Goal: Task Accomplishment & Management: Manage account settings

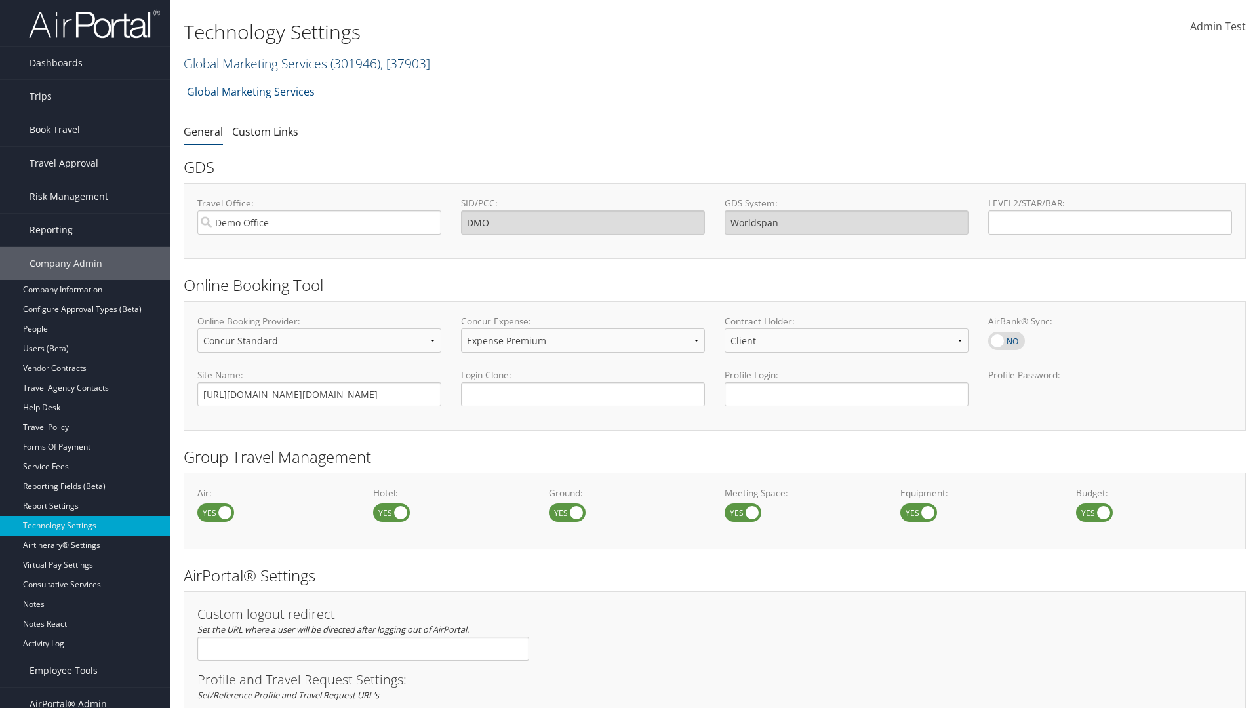
click at [254, 63] on link "Global Marketing Services ( 301946 ) , [ 37903 ]" at bounding box center [307, 63] width 247 height 18
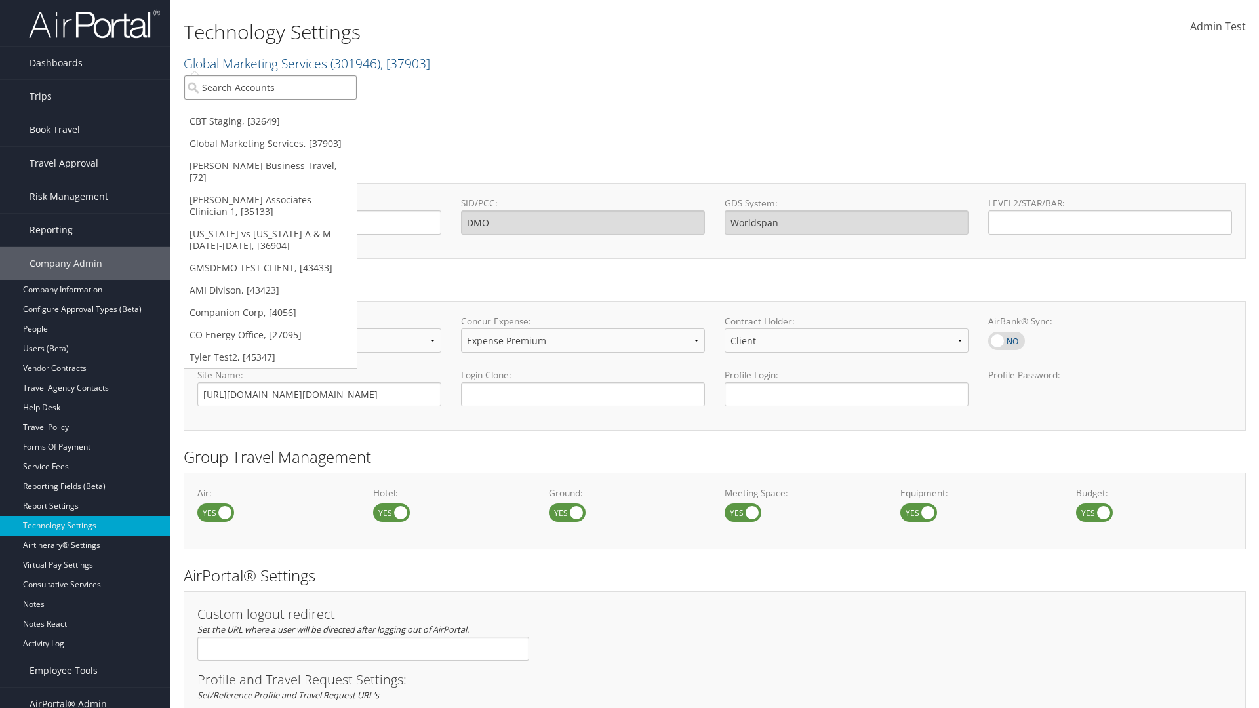
click at [270, 87] on input "search" at bounding box center [270, 87] width 172 height 24
type input "CBTSTG"
click at [270, 111] on div "CBT Staging (CBTSTG), [32649]" at bounding box center [270, 112] width 187 height 12
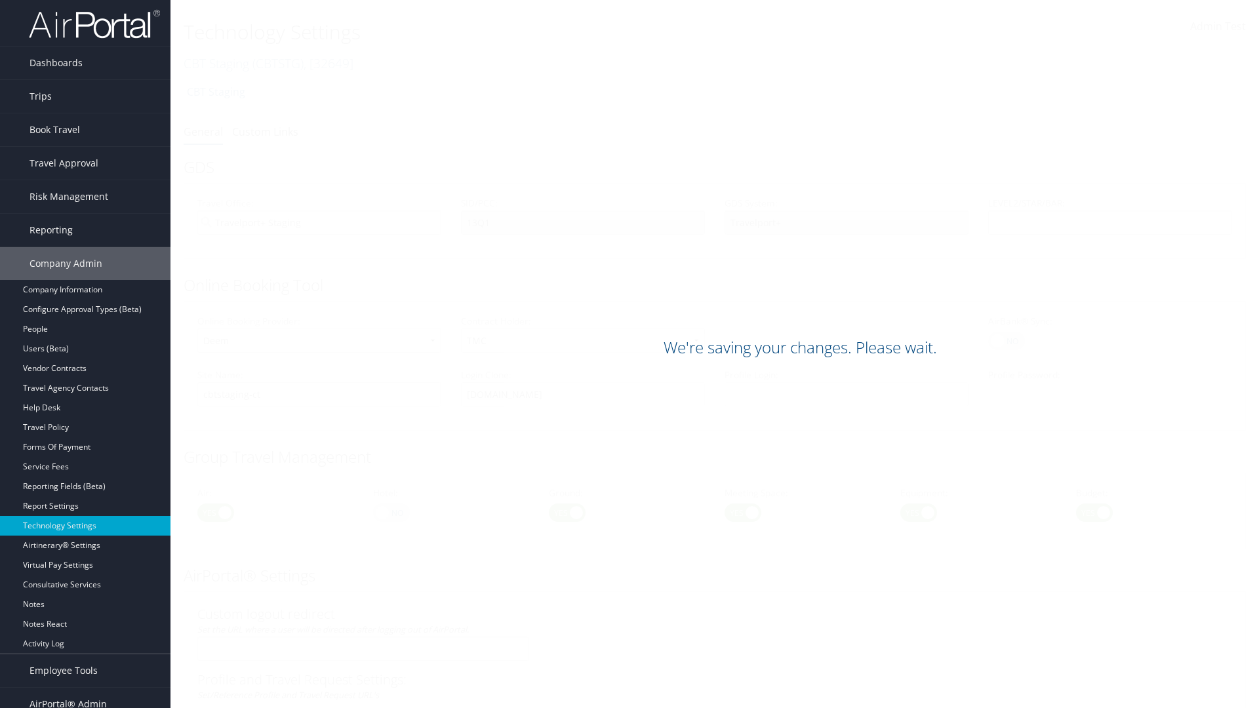
scroll to position [803, 0]
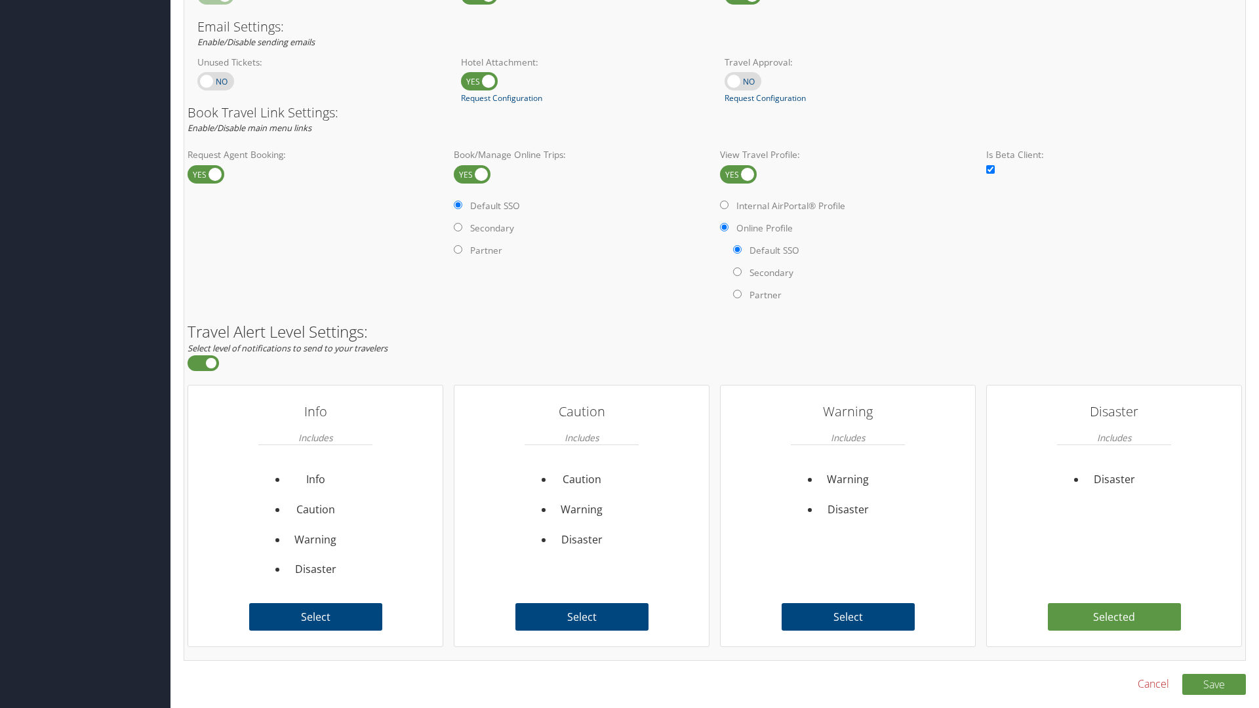
scroll to position [803, 0]
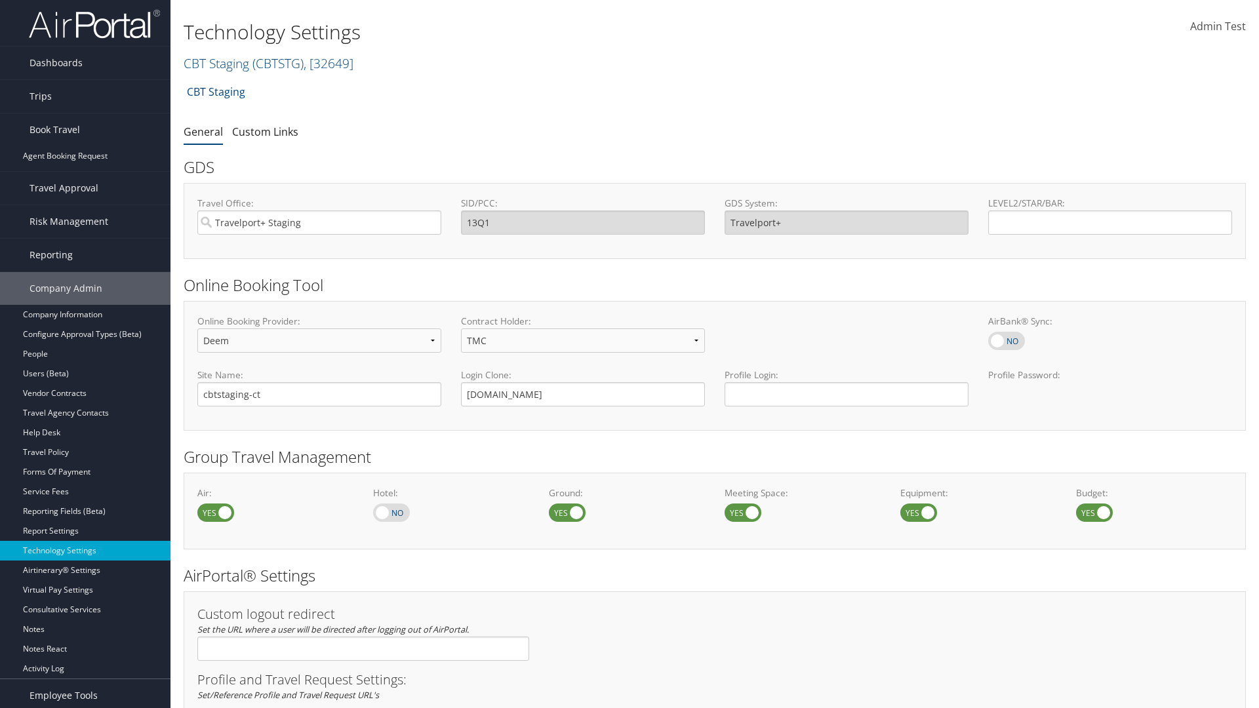
click at [85, 186] on link "Book/Manage Online Trips" at bounding box center [85, 196] width 170 height 20
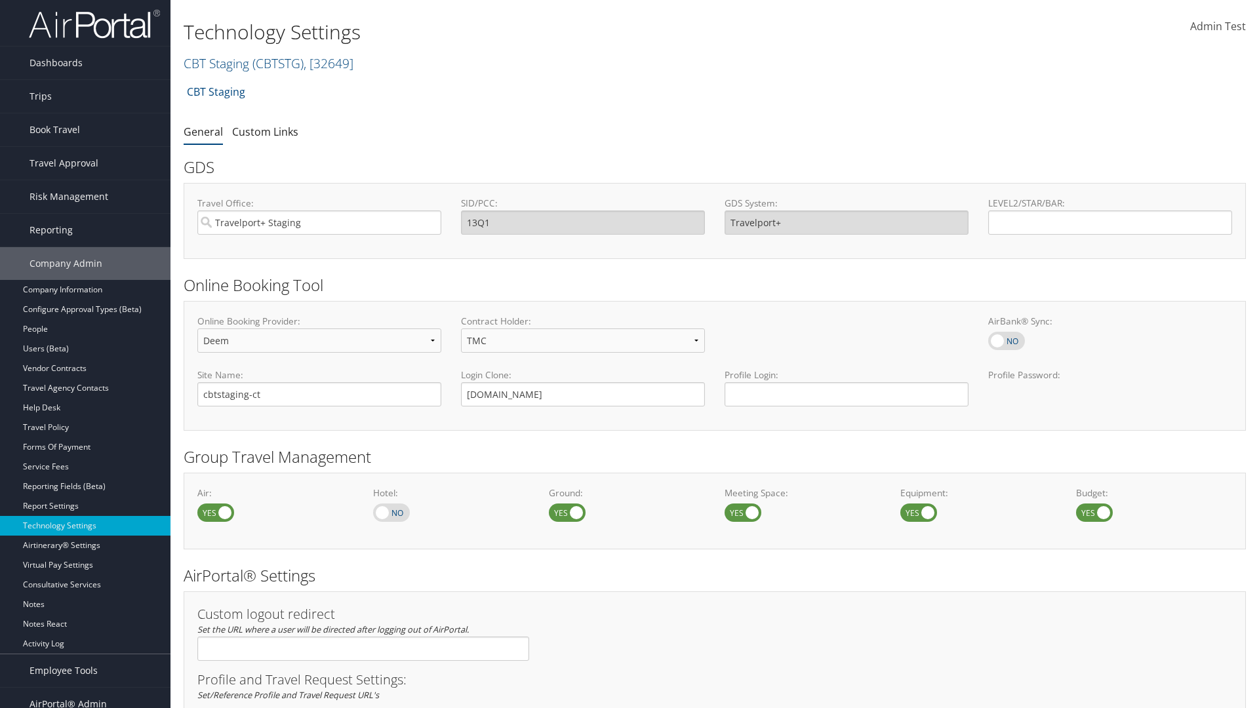
select select "4"
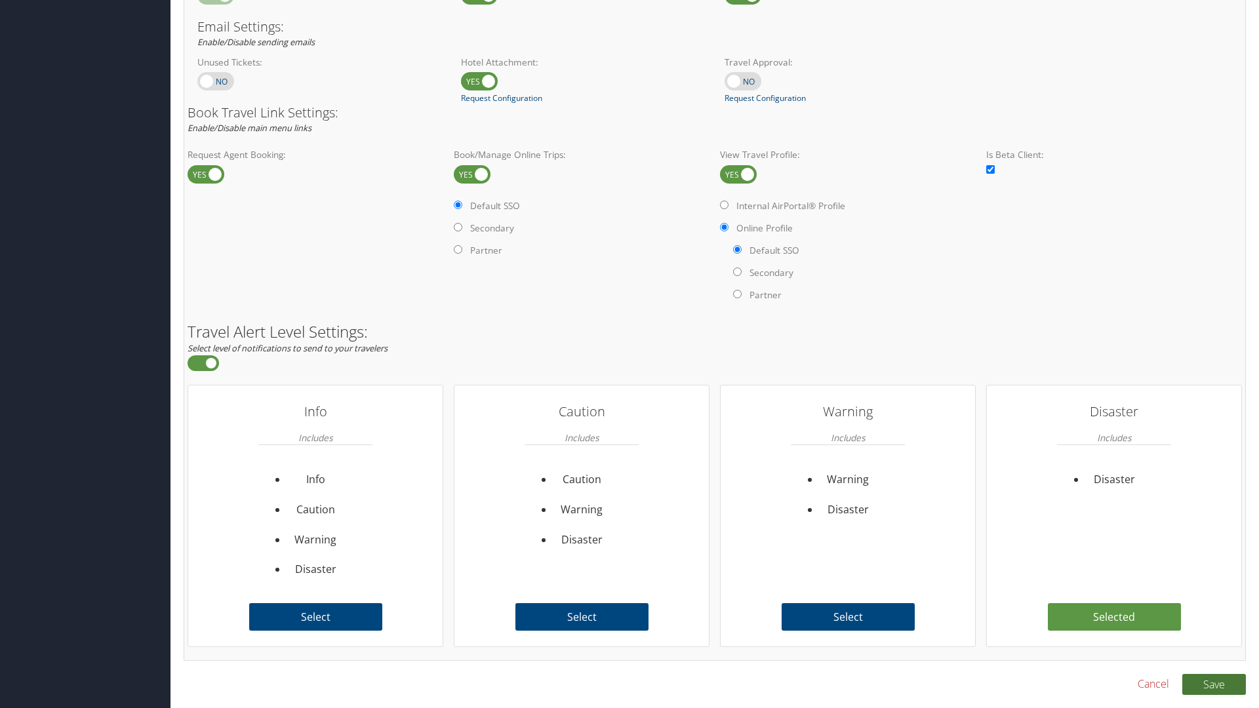
click at [1214, 684] on button "Save" at bounding box center [1214, 684] width 64 height 21
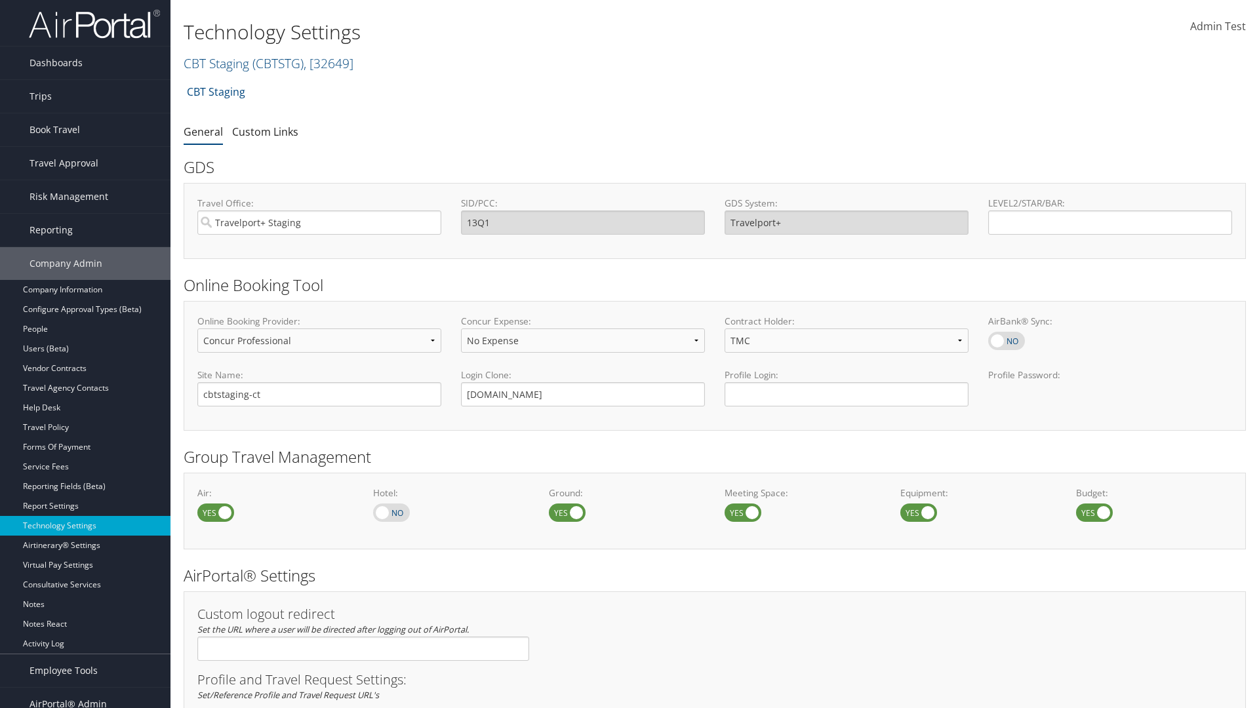
select select "4"
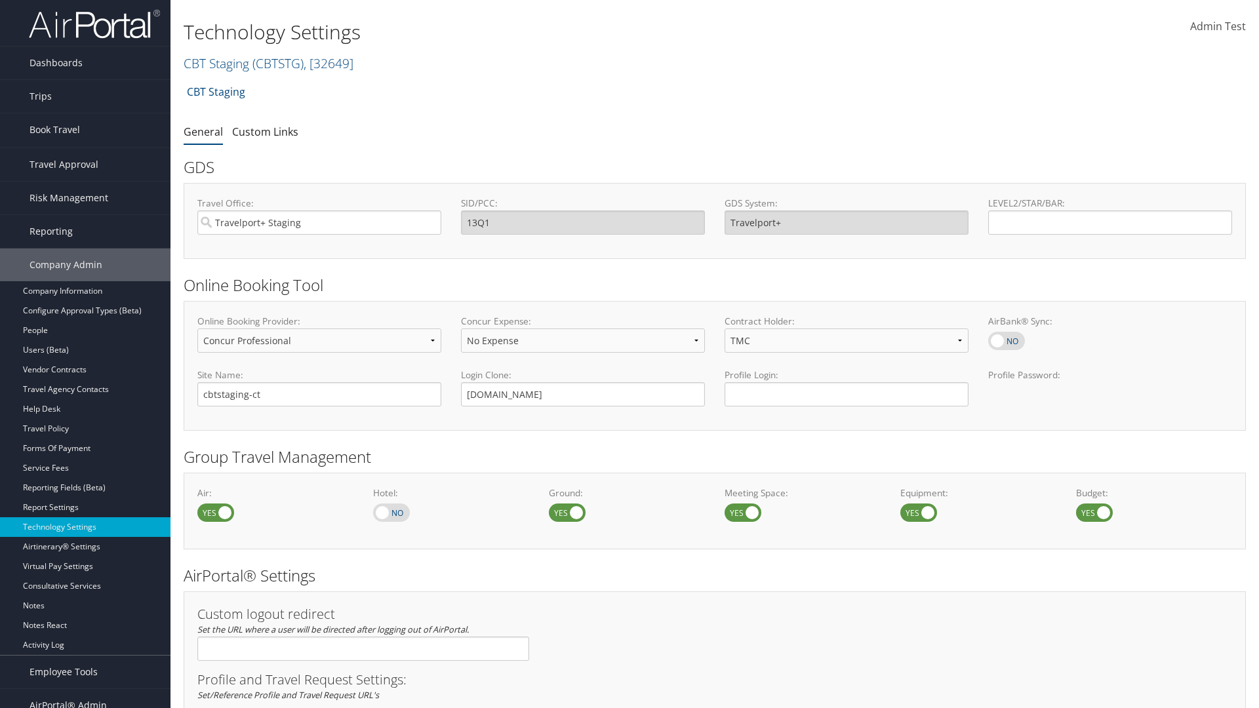
click at [85, 186] on link "Book/Manage Online Trips" at bounding box center [85, 196] width 170 height 20
